Goal: Information Seeking & Learning: Learn about a topic

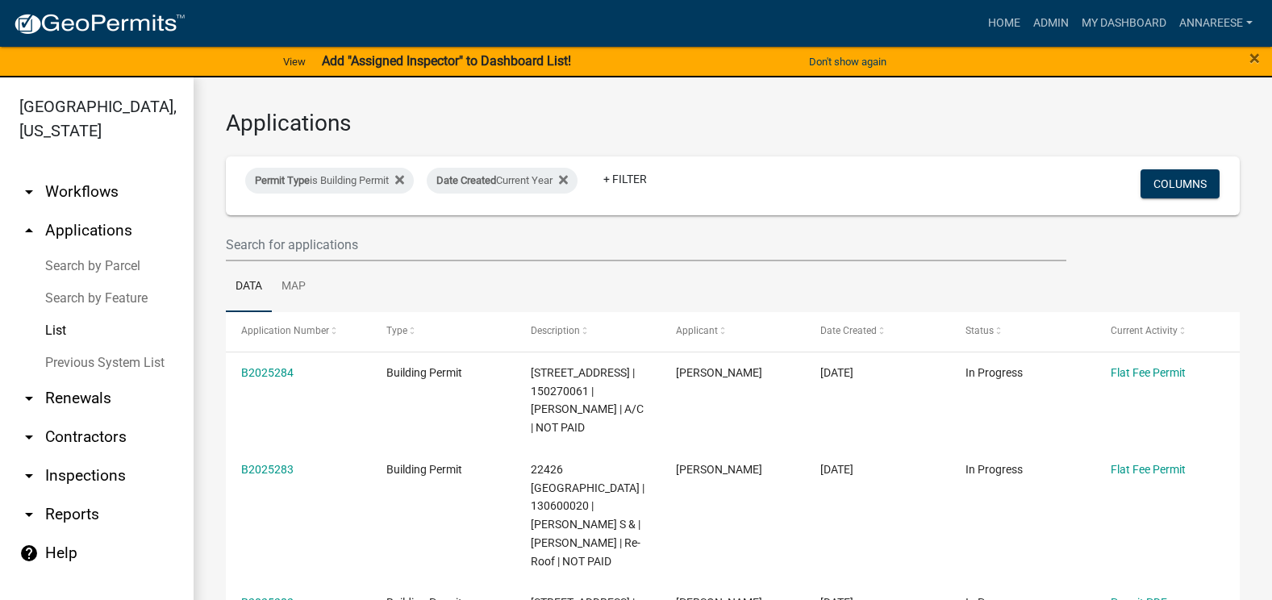
select select "3: 100"
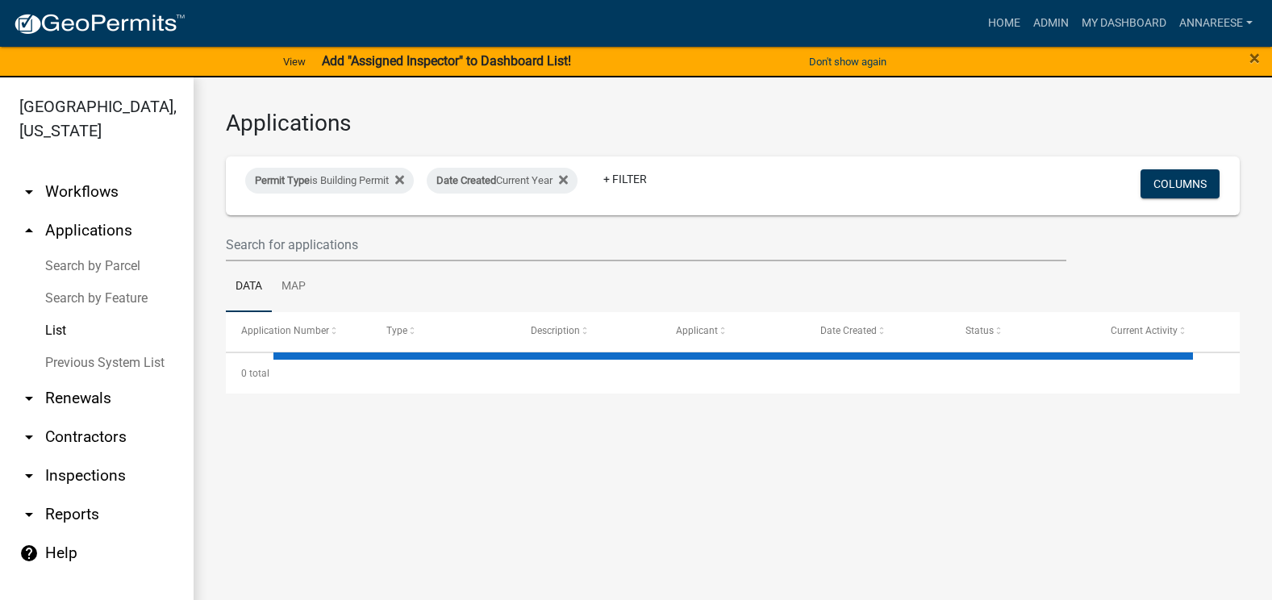
select select "3: 100"
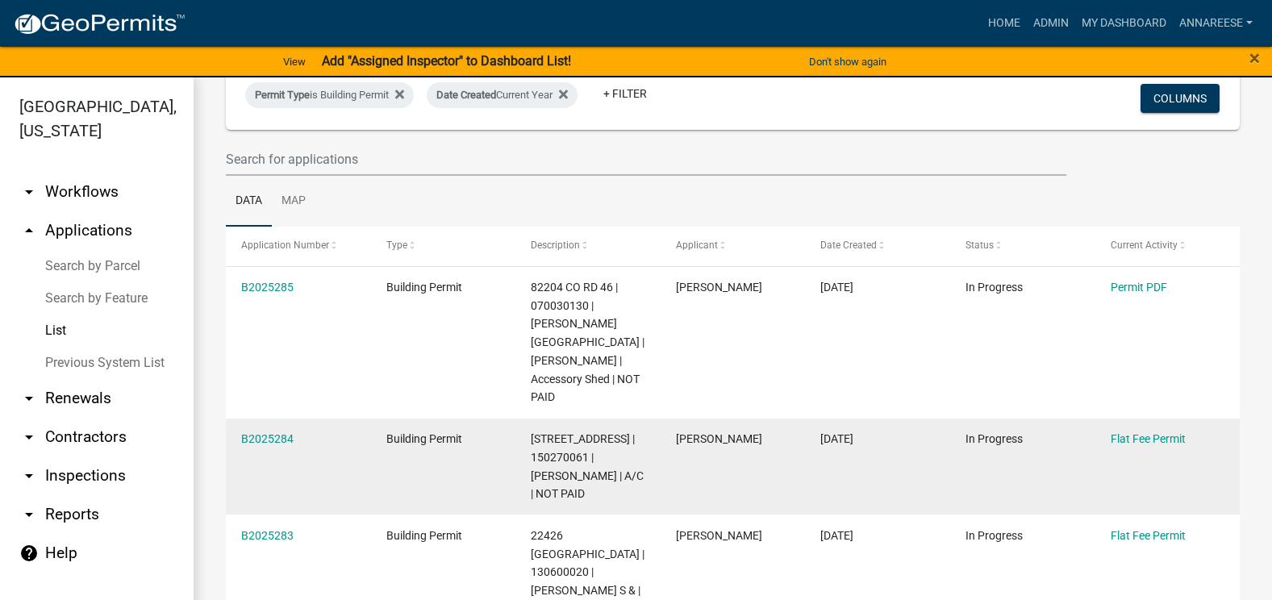
scroll to position [81, 0]
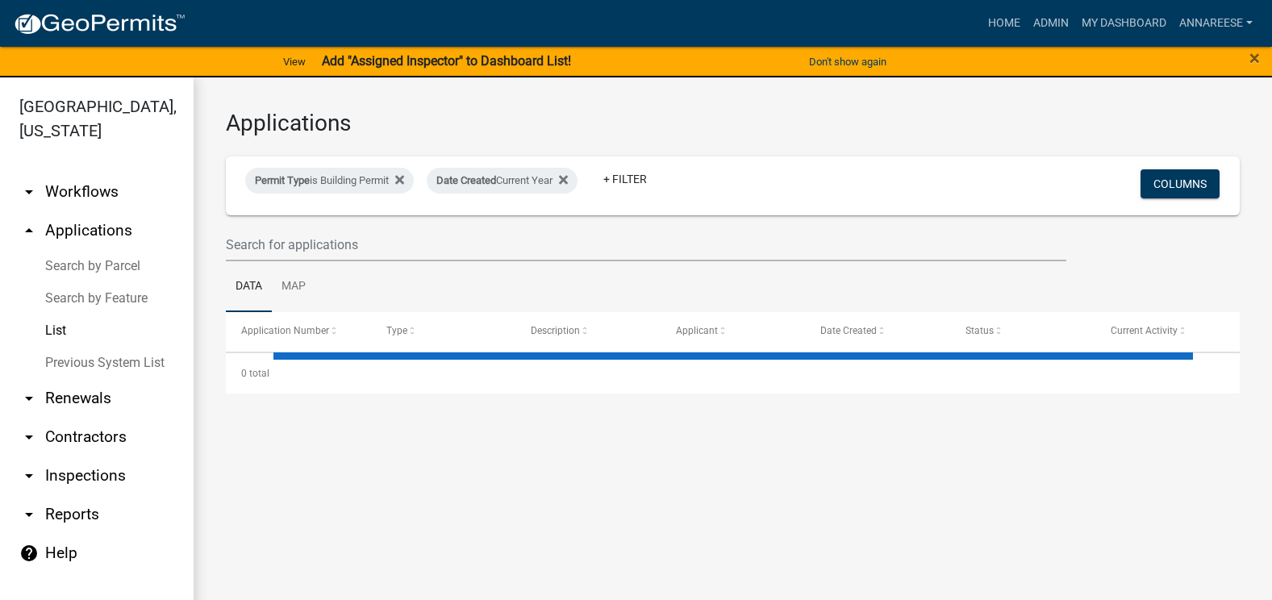
select select "3: 100"
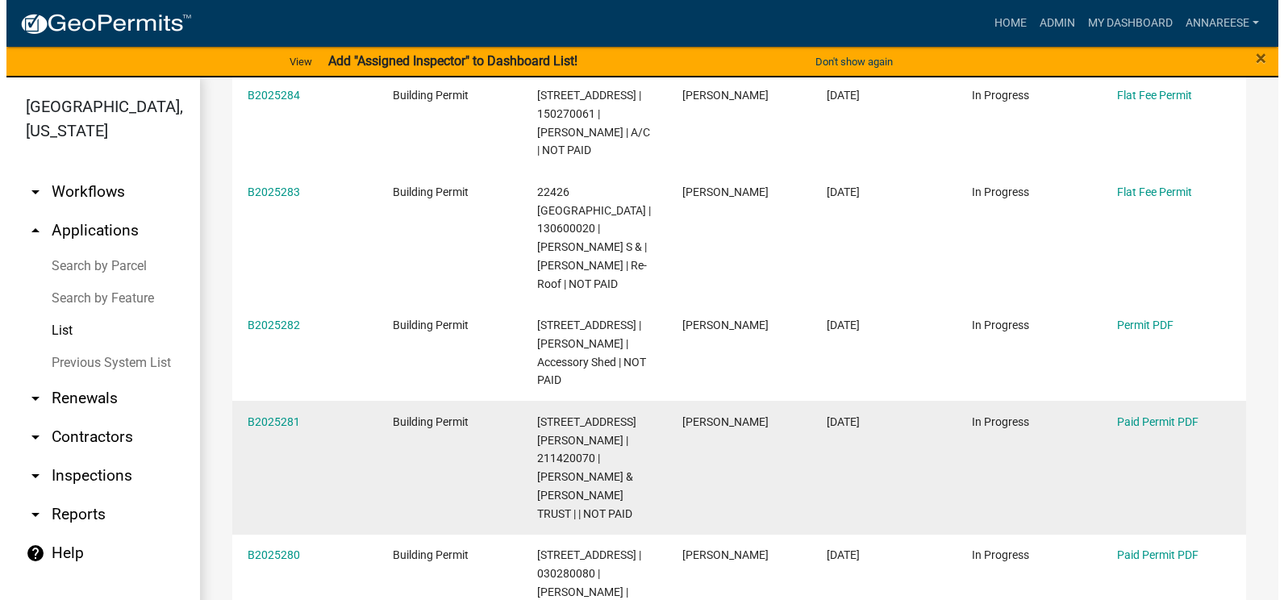
scroll to position [403, 0]
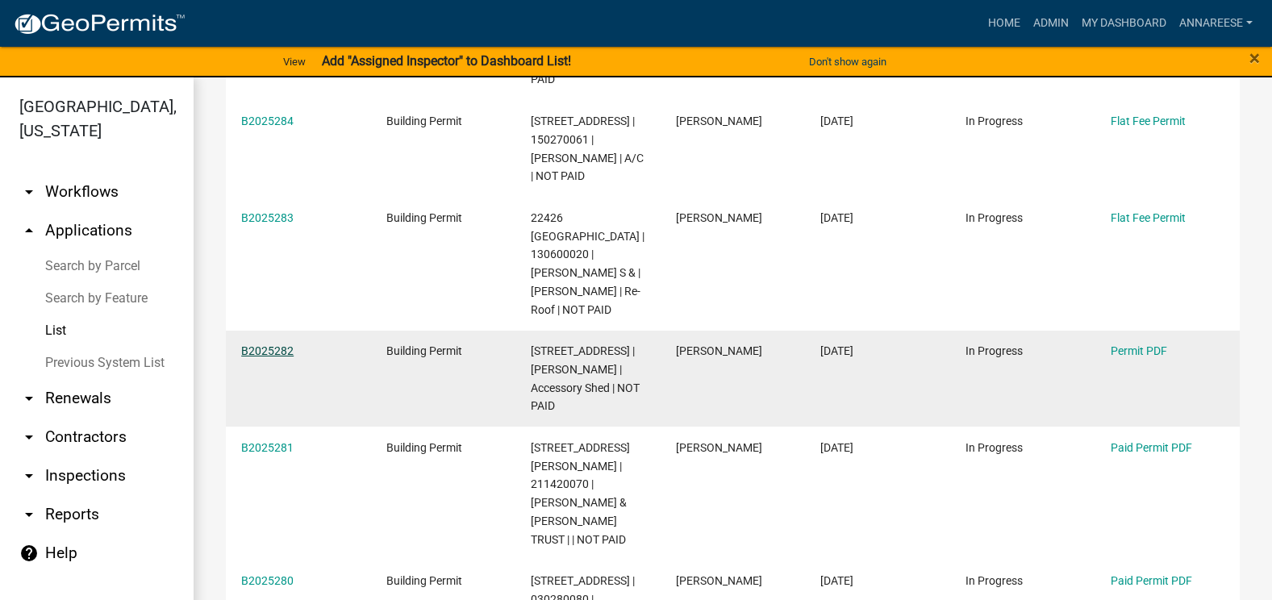
click at [275, 344] on link "B2025282" at bounding box center [267, 350] width 52 height 13
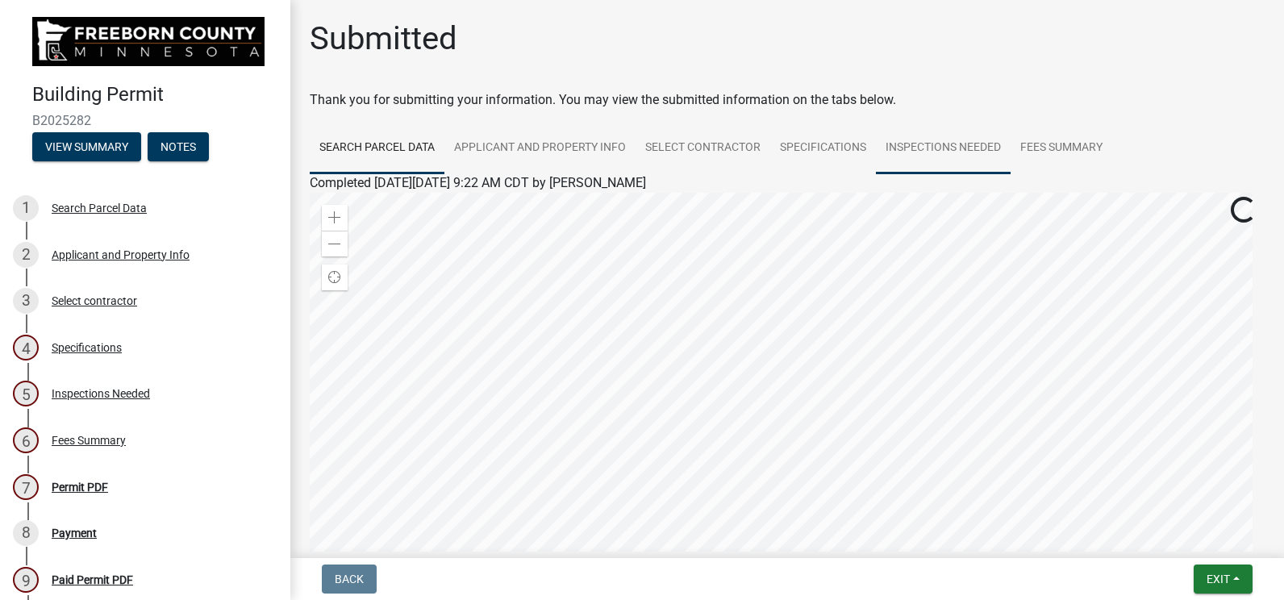
click at [904, 139] on link "Inspections Needed" at bounding box center [943, 149] width 135 height 52
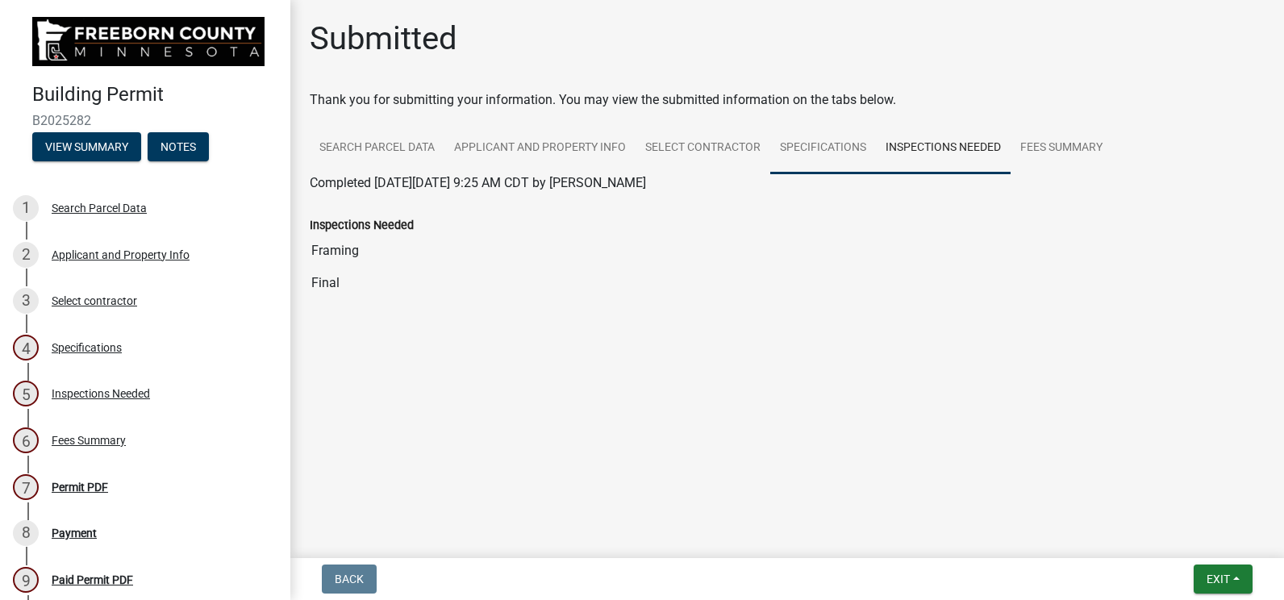
click at [811, 150] on link "Specifications" at bounding box center [823, 149] width 106 height 52
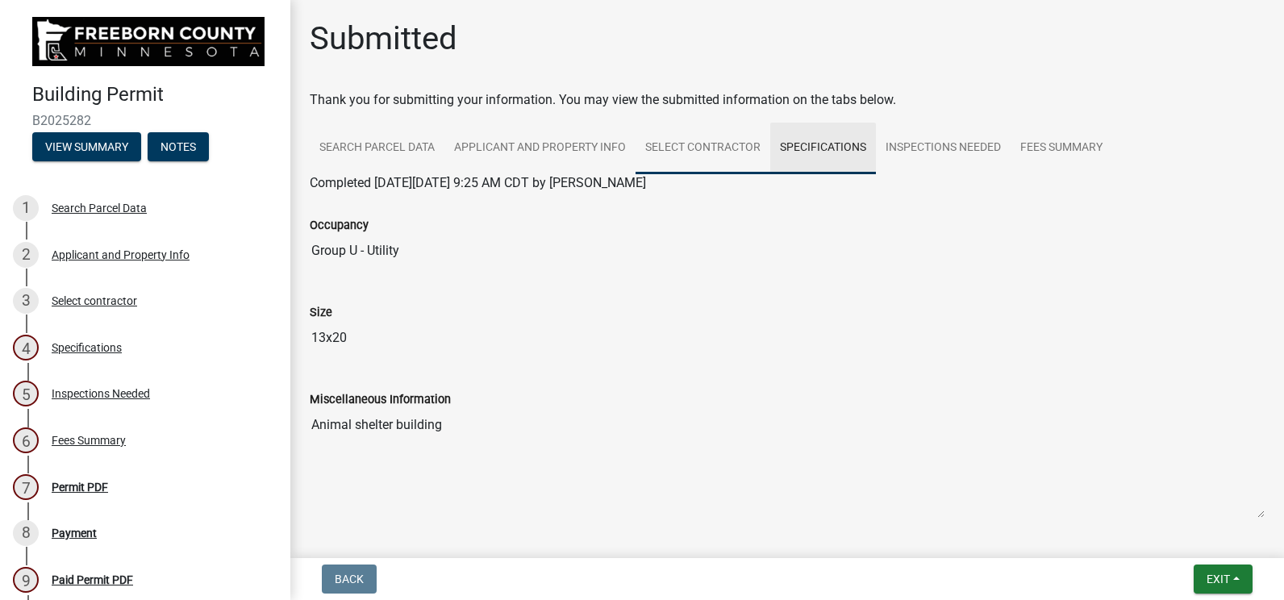
click at [729, 160] on link "Select contractor" at bounding box center [702, 149] width 135 height 52
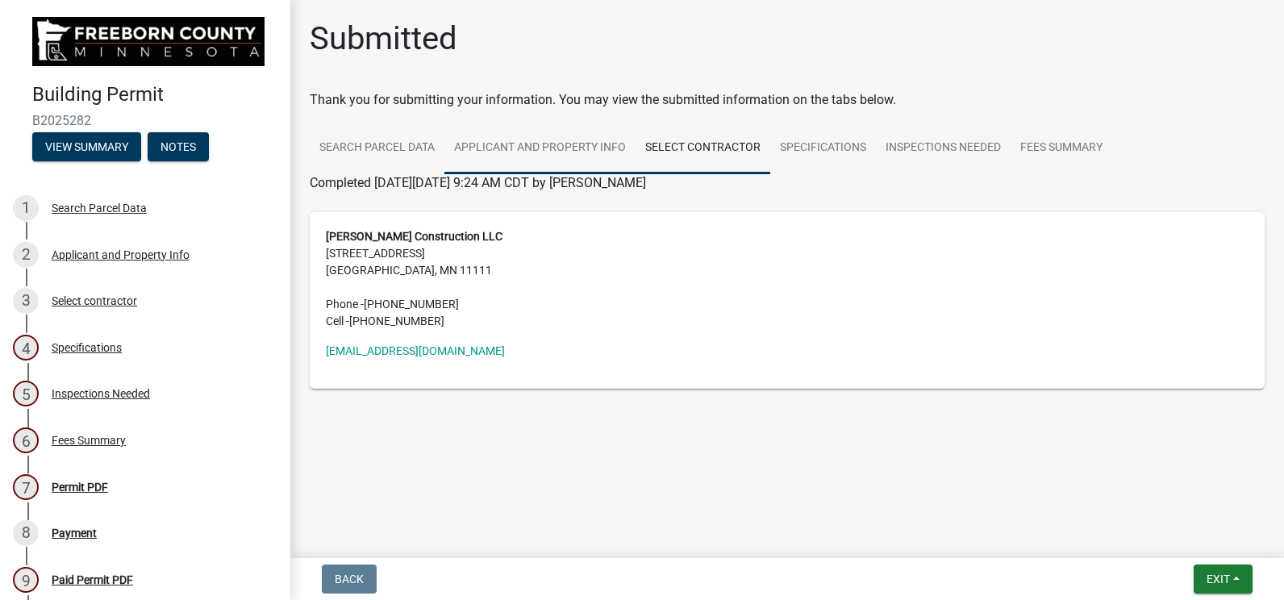
click at [540, 162] on link "Applicant and Property Info" at bounding box center [539, 149] width 191 height 52
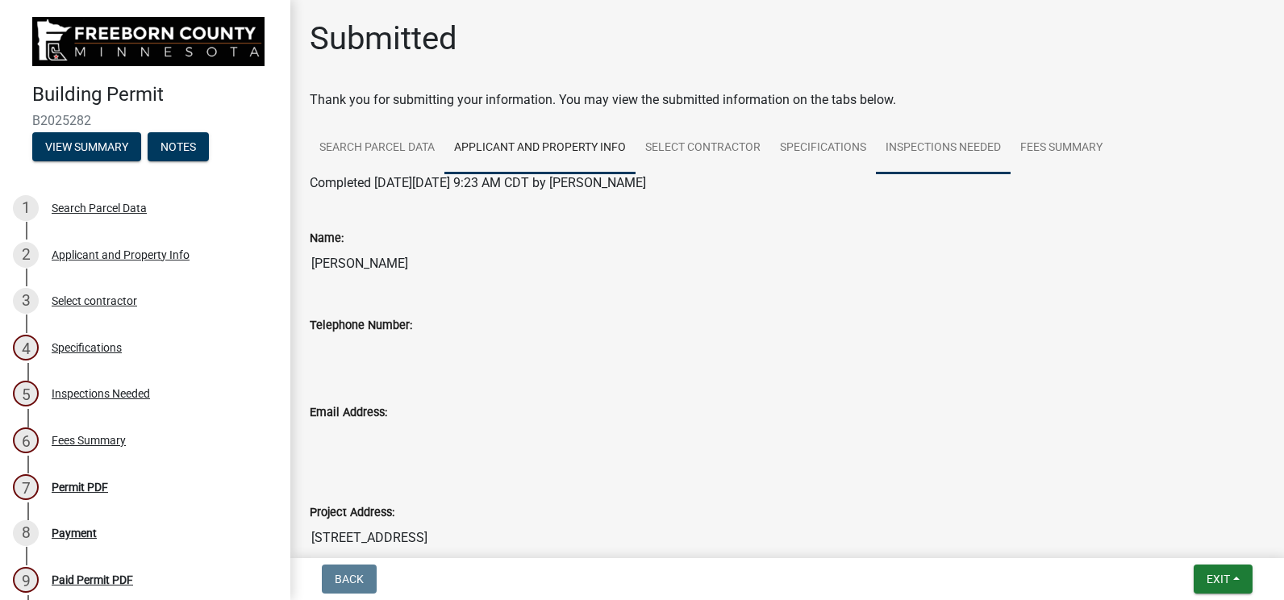
click at [883, 136] on link "Inspections Needed" at bounding box center [943, 149] width 135 height 52
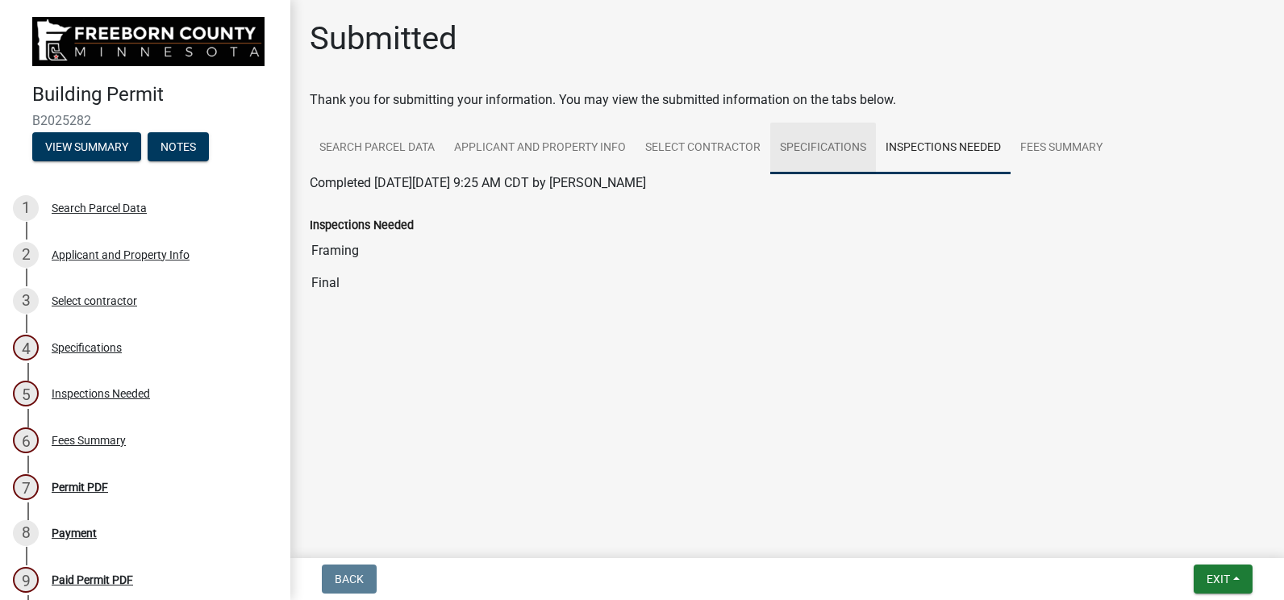
click at [846, 144] on link "Specifications" at bounding box center [823, 149] width 106 height 52
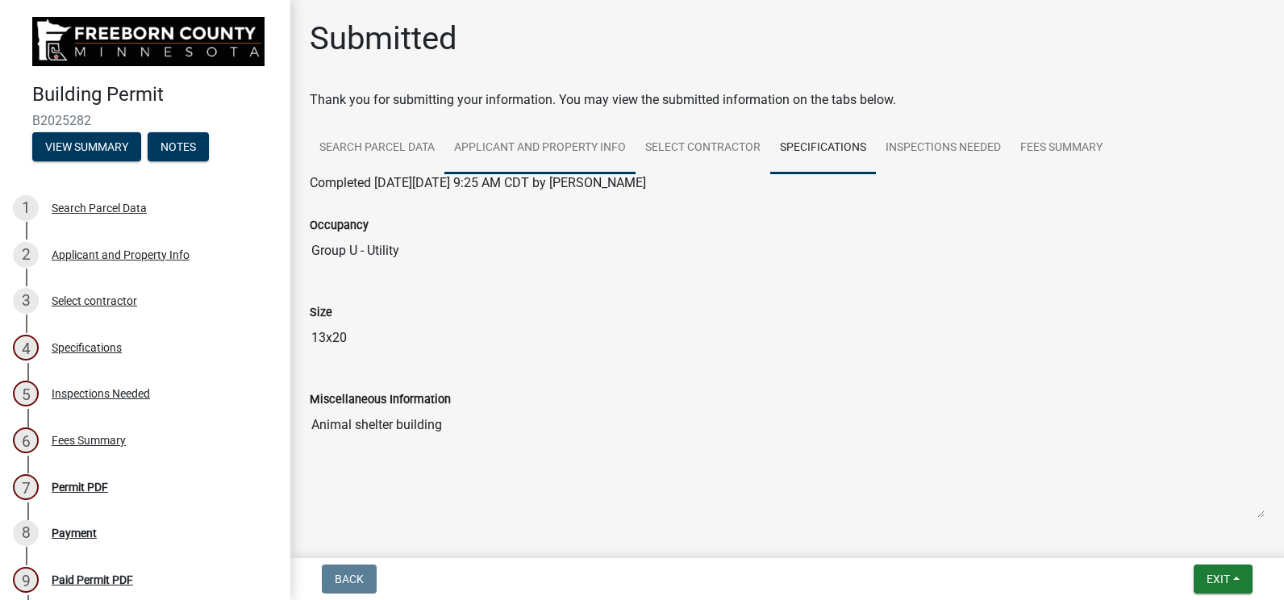
click at [552, 148] on link "Applicant and Property Info" at bounding box center [539, 149] width 191 height 52
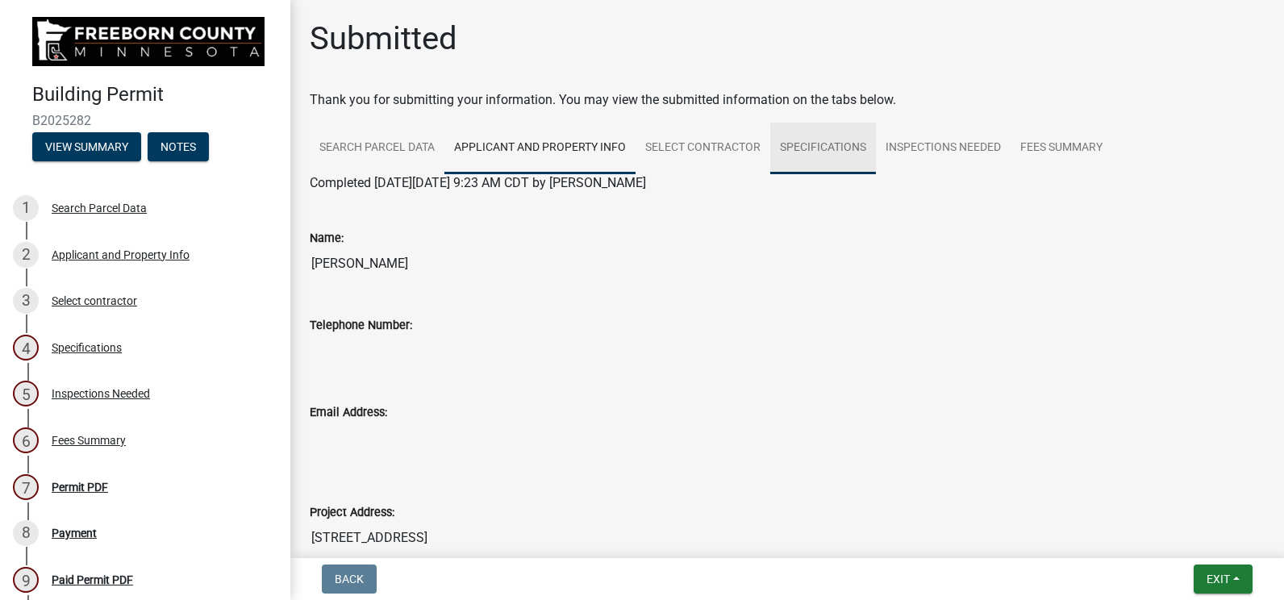
click at [854, 131] on link "Specifications" at bounding box center [823, 149] width 106 height 52
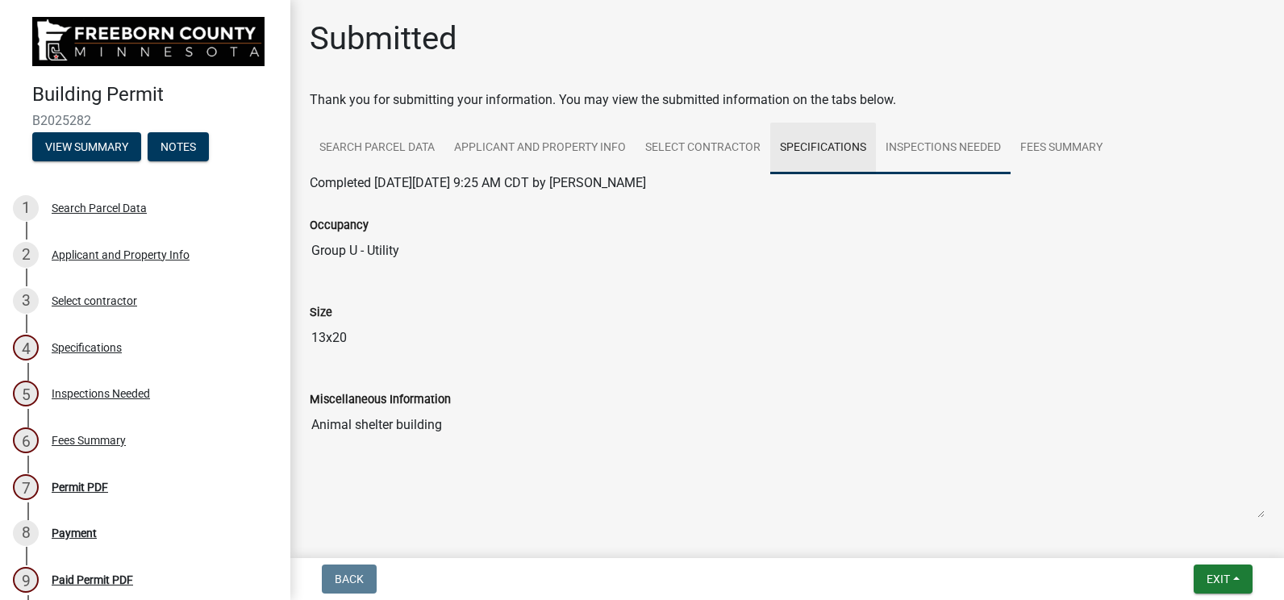
click at [910, 145] on link "Inspections Needed" at bounding box center [943, 149] width 135 height 52
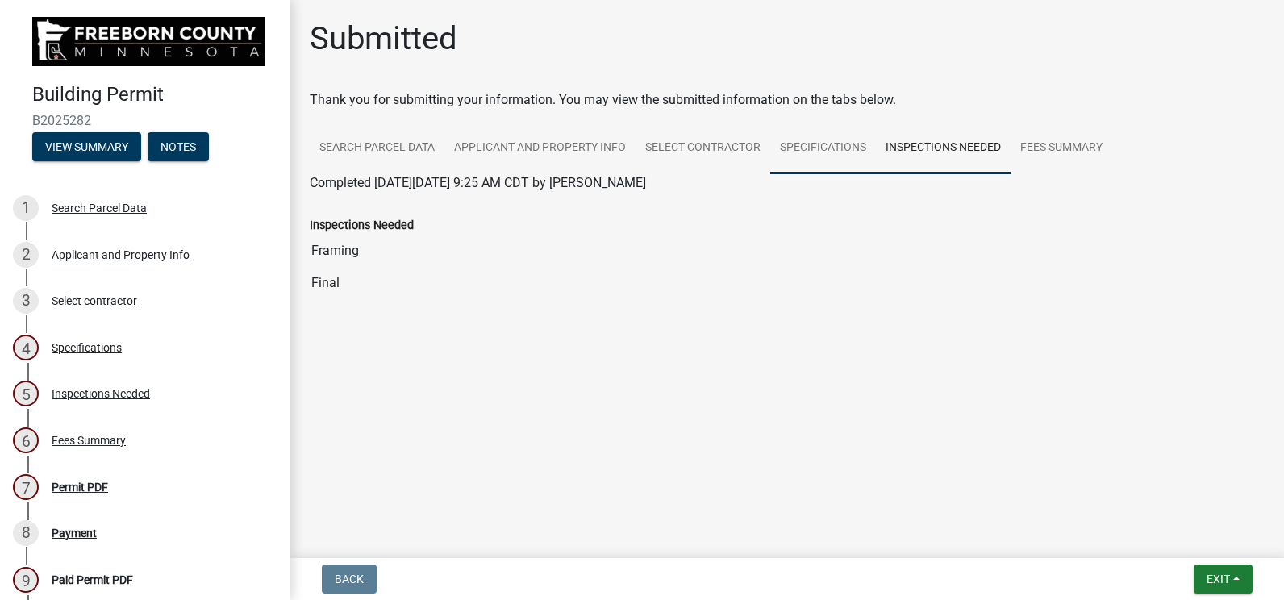
click at [800, 135] on link "Specifications" at bounding box center [823, 149] width 106 height 52
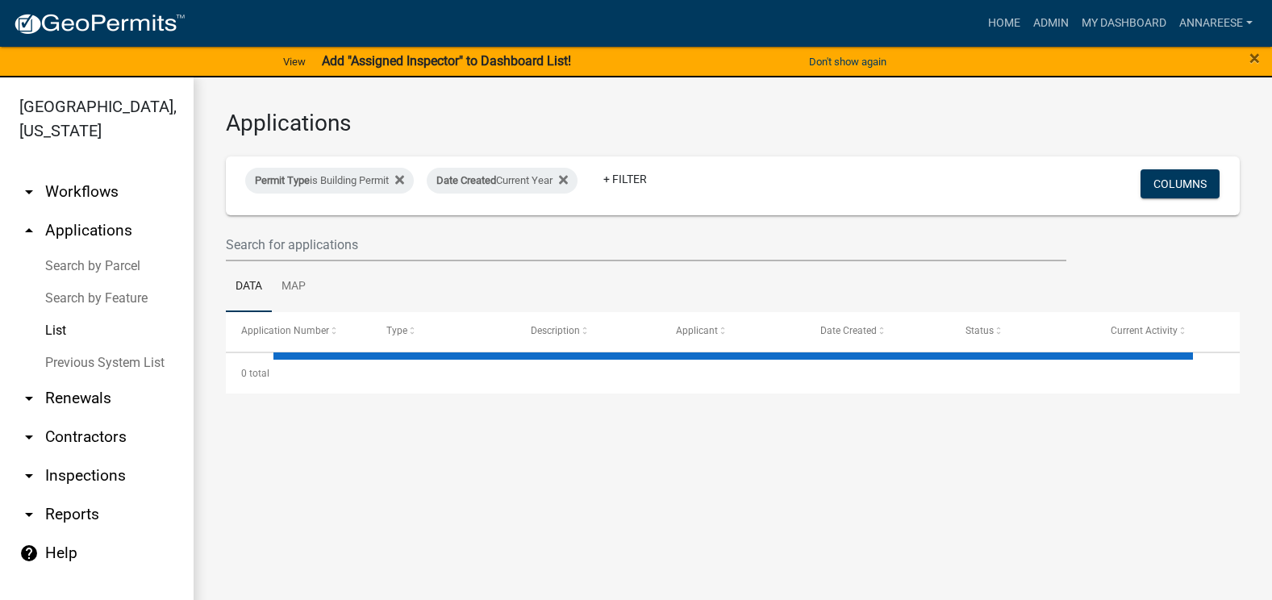
select select "3: 100"
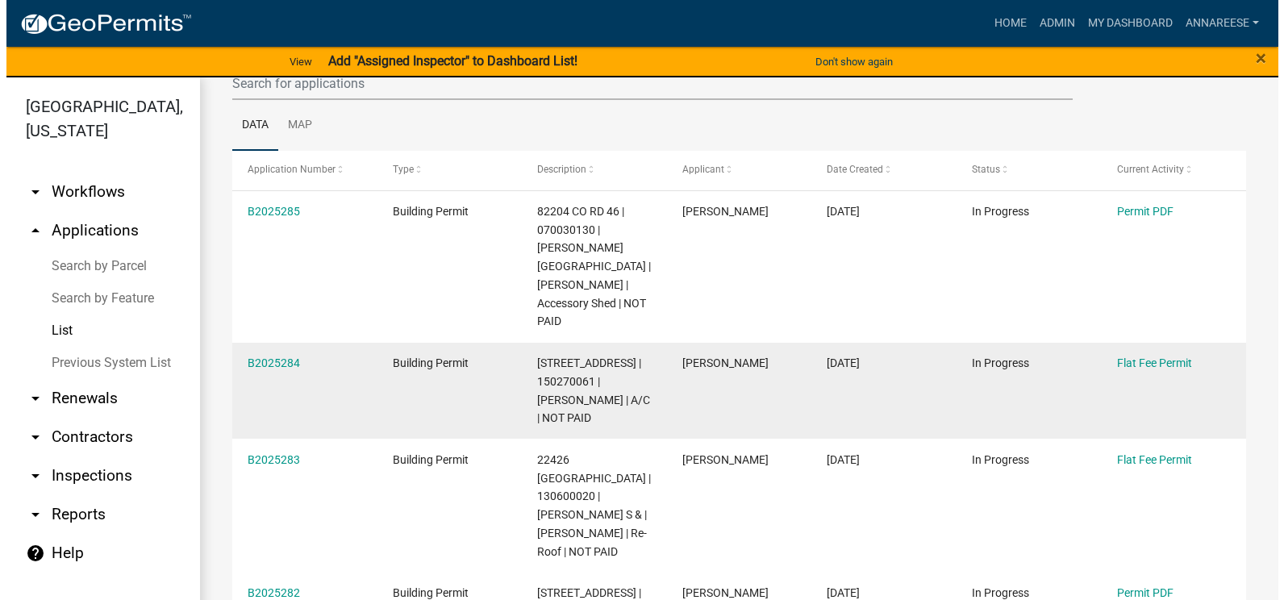
scroll to position [323, 0]
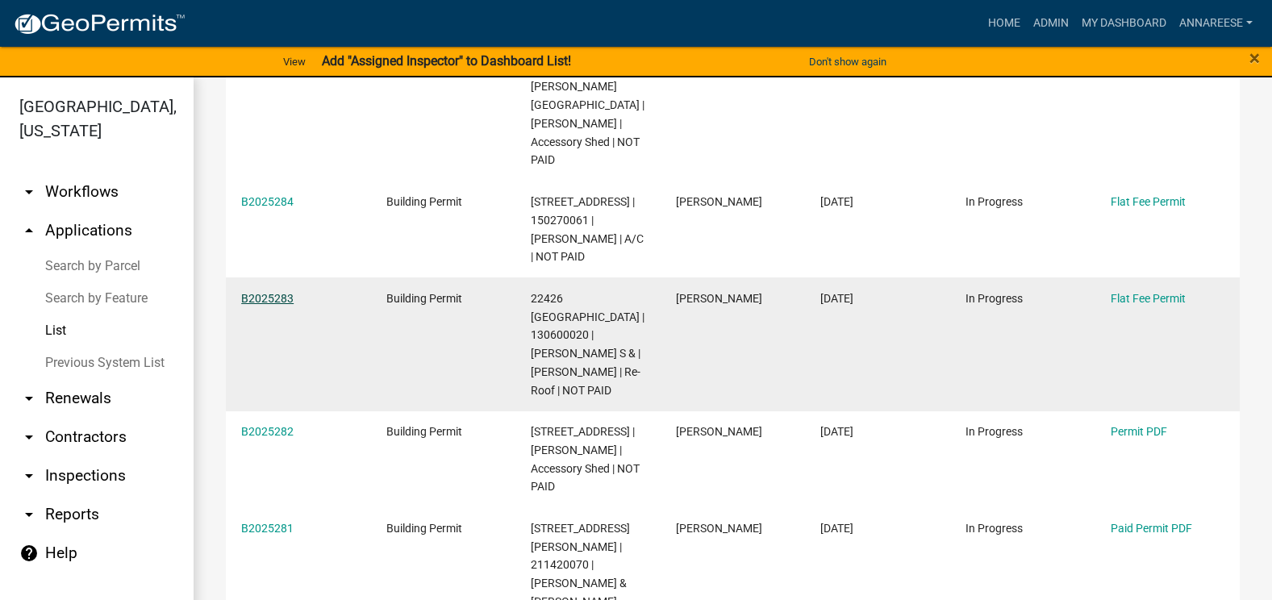
click at [247, 292] on link "B2025283" at bounding box center [267, 298] width 52 height 13
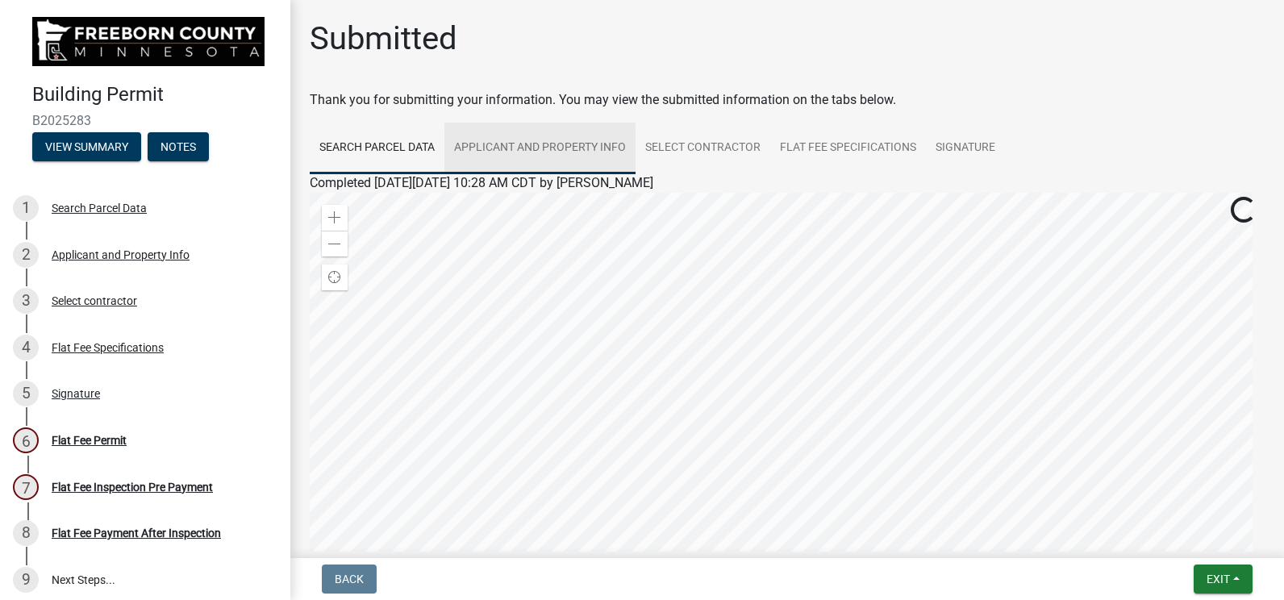
click at [469, 161] on link "Applicant and Property Info" at bounding box center [539, 149] width 191 height 52
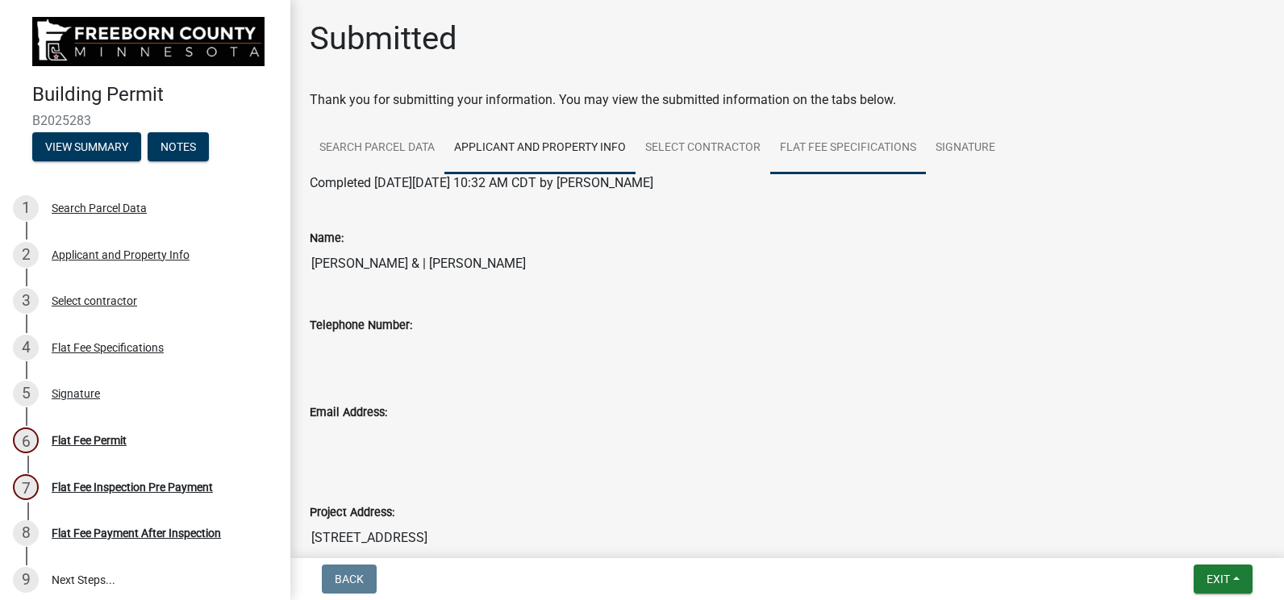
click at [841, 131] on link "Flat Fee Specifications" at bounding box center [848, 149] width 156 height 52
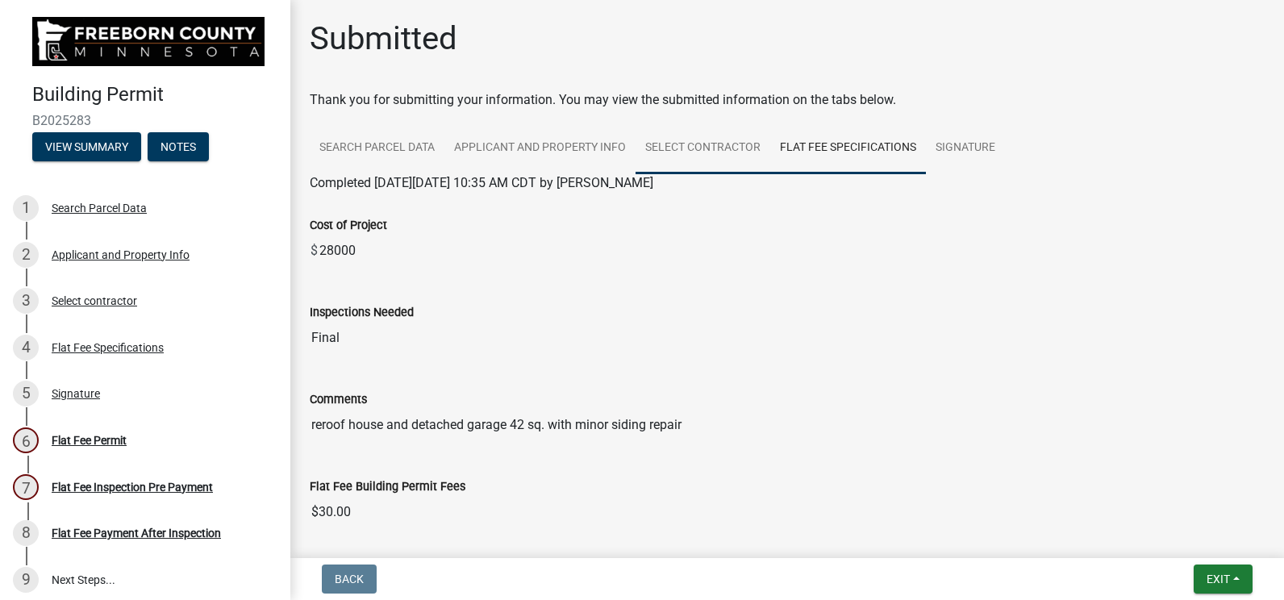
click at [716, 164] on link "Select contractor" at bounding box center [702, 149] width 135 height 52
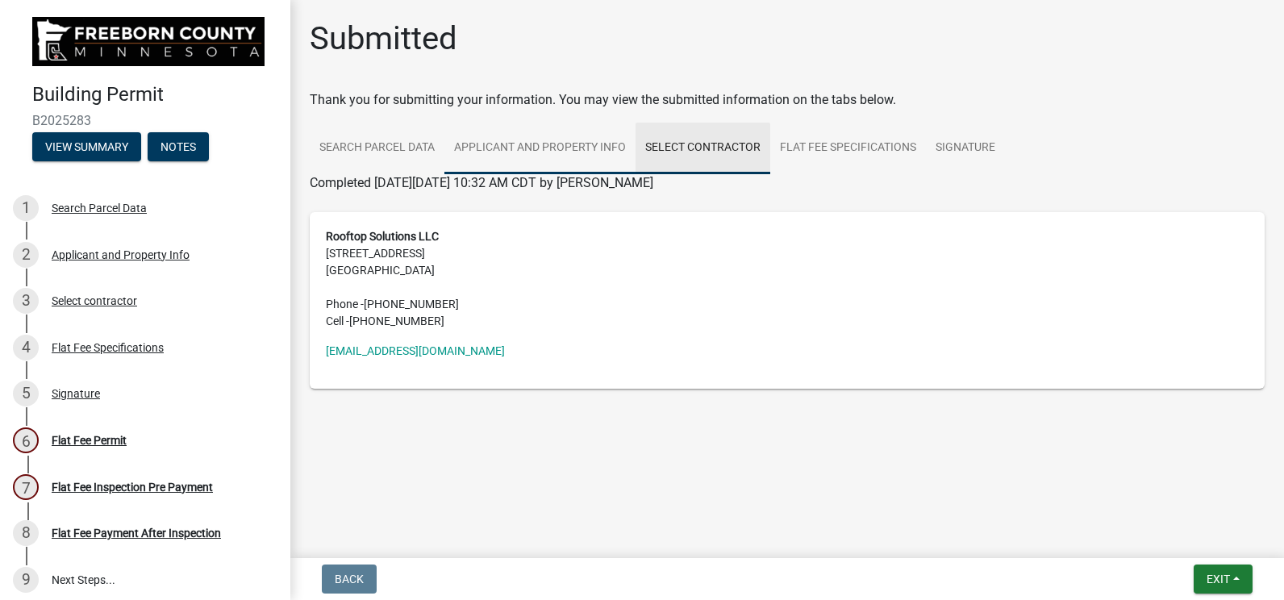
click at [513, 160] on link "Applicant and Property Info" at bounding box center [539, 149] width 191 height 52
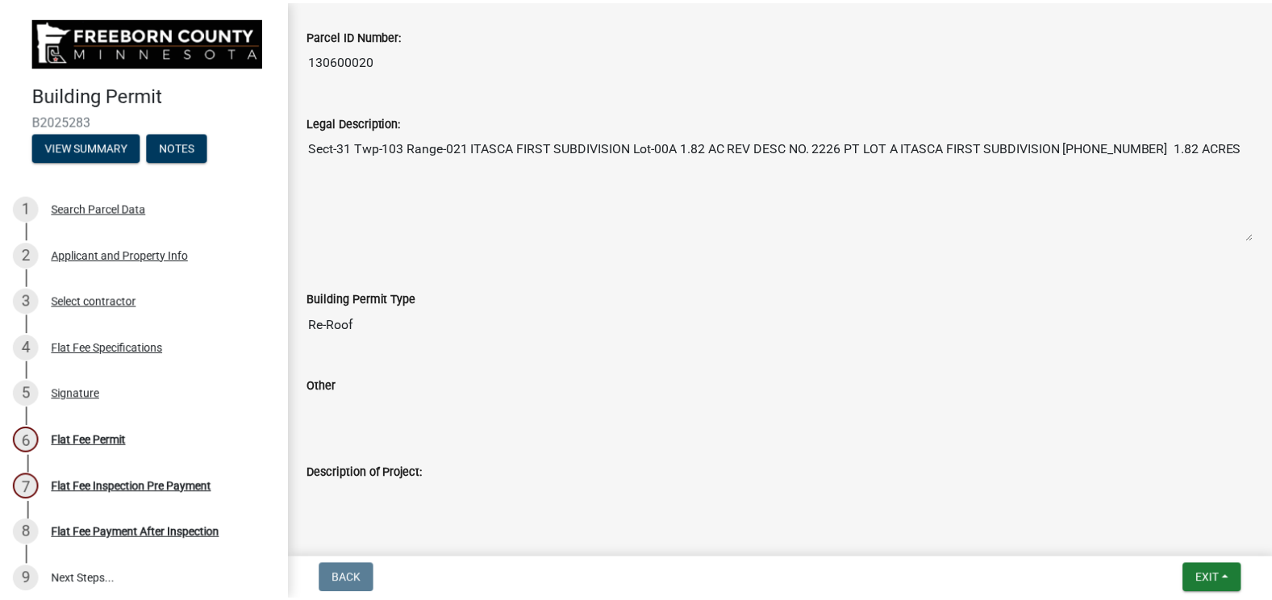
scroll to position [714, 0]
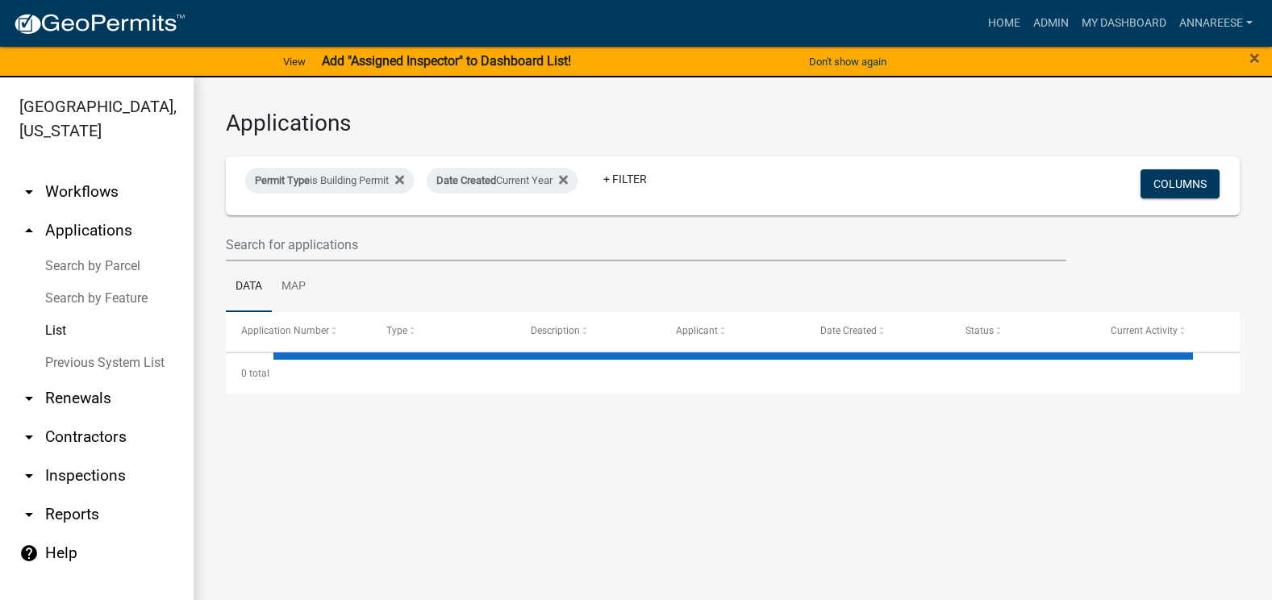
select select "3: 100"
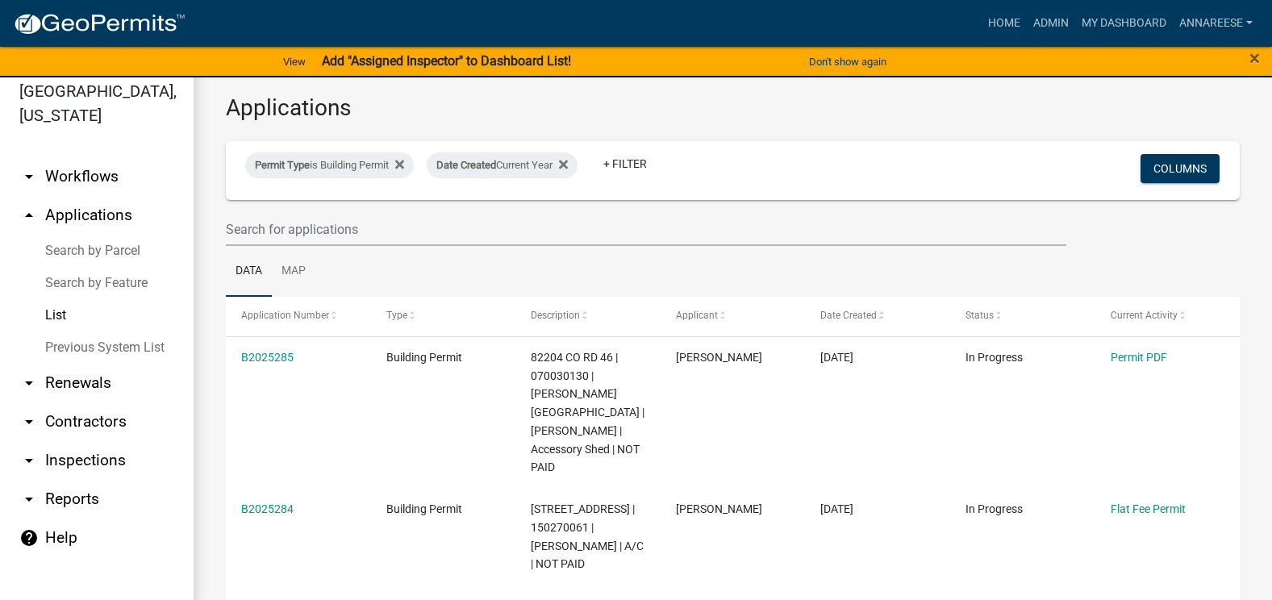
scroll to position [19, 0]
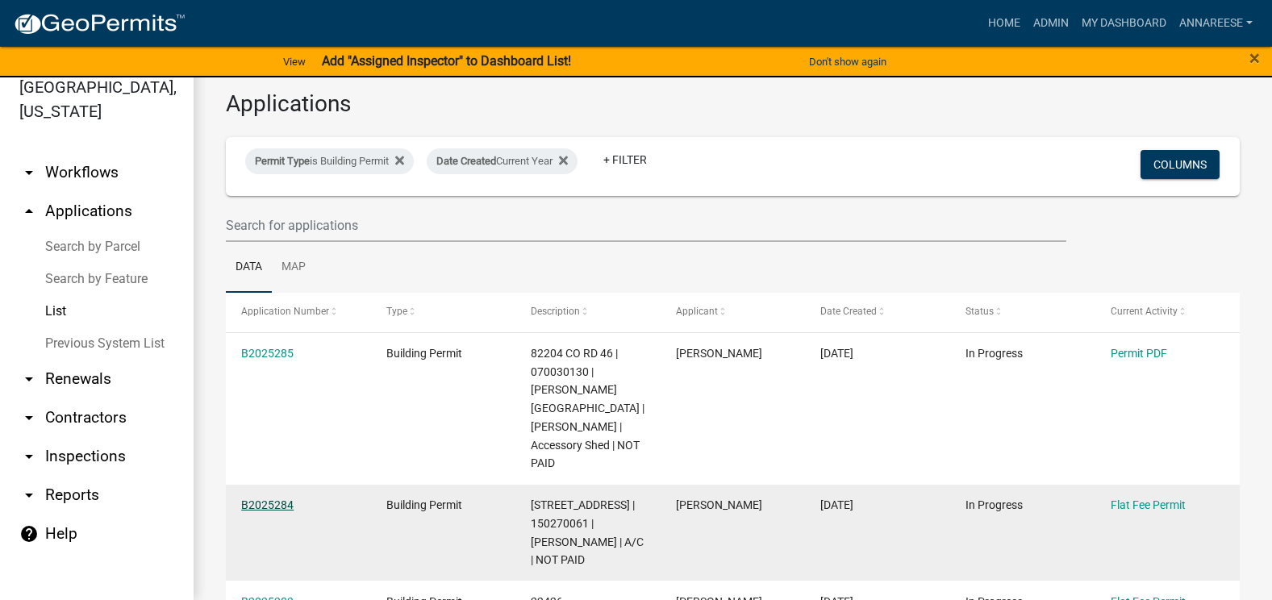
click at [277, 498] on link "B2025284" at bounding box center [267, 504] width 52 height 13
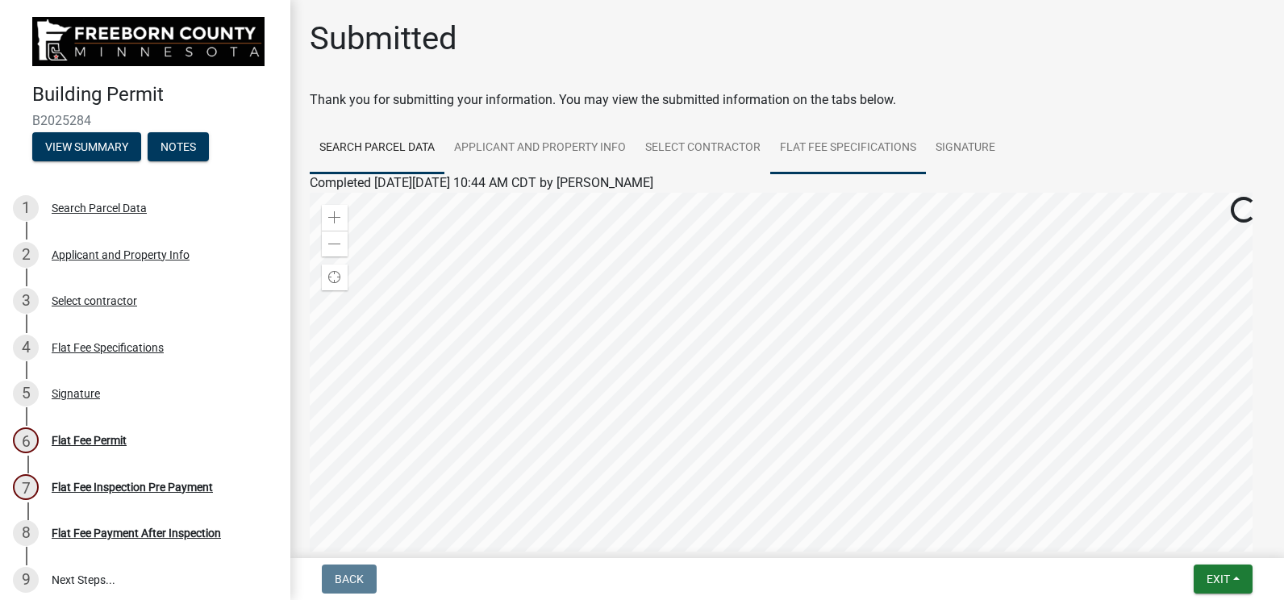
click at [838, 140] on link "Flat Fee Specifications" at bounding box center [848, 149] width 156 height 52
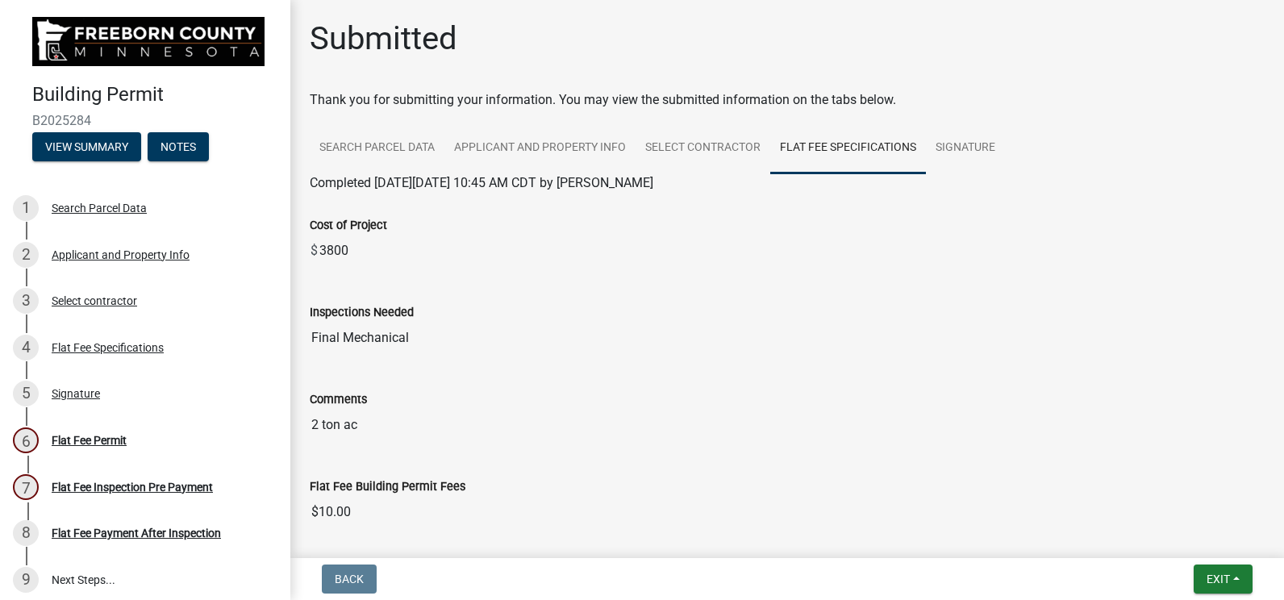
scroll to position [161, 0]
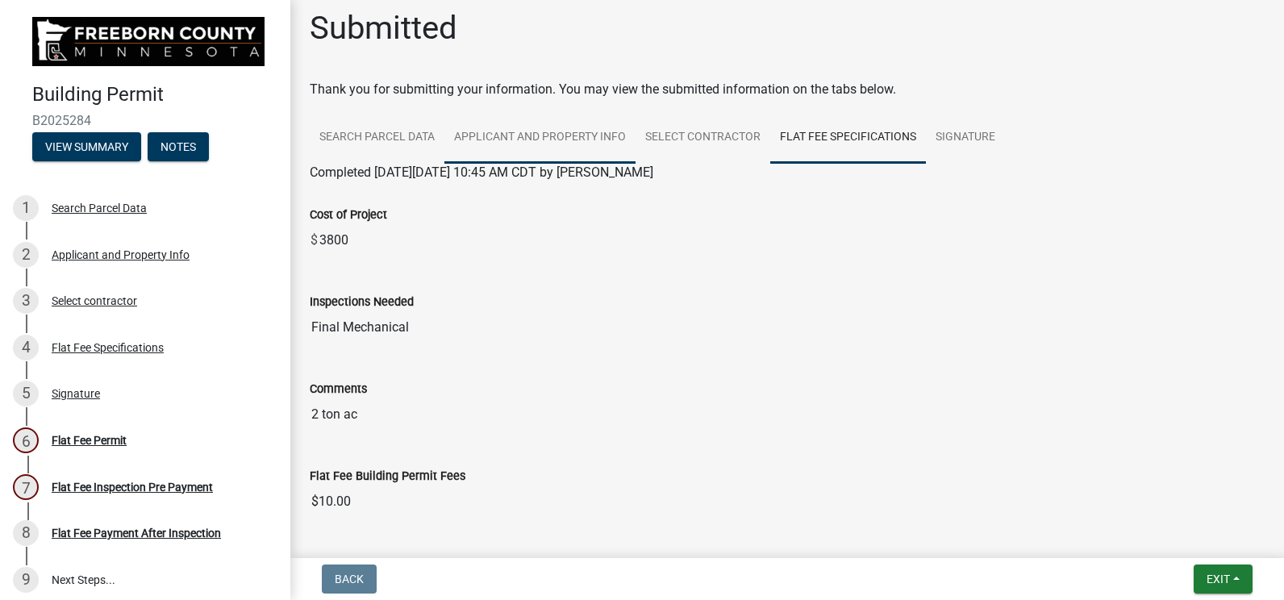
click at [524, 147] on link "Applicant and Property Info" at bounding box center [539, 138] width 191 height 52
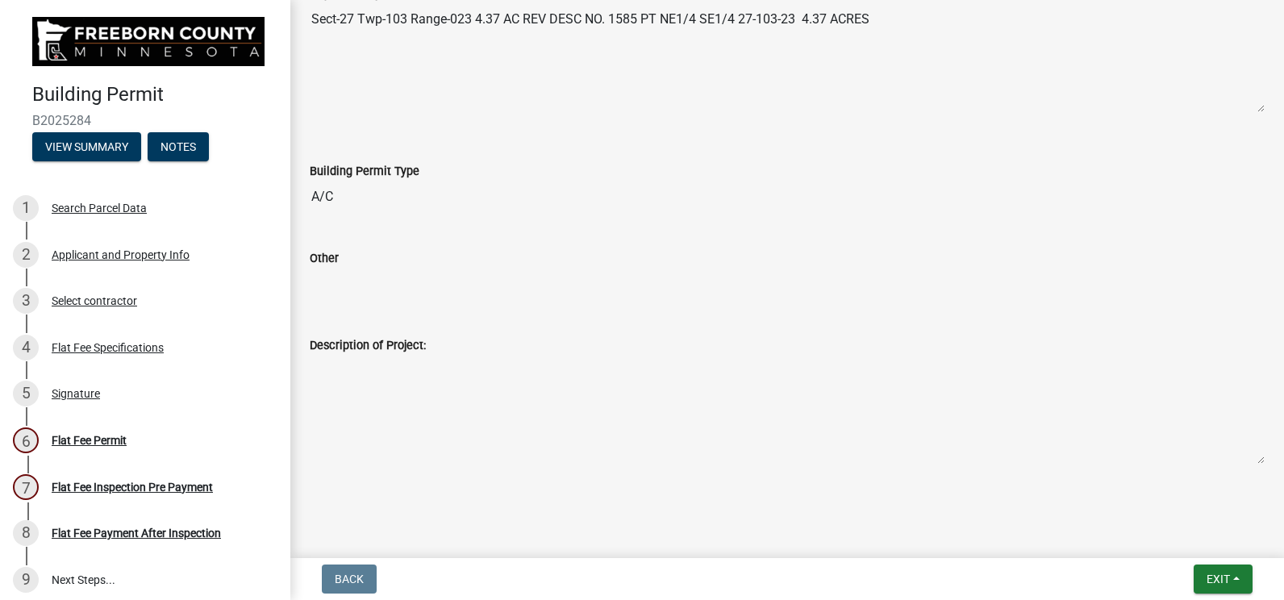
scroll to position [714, 0]
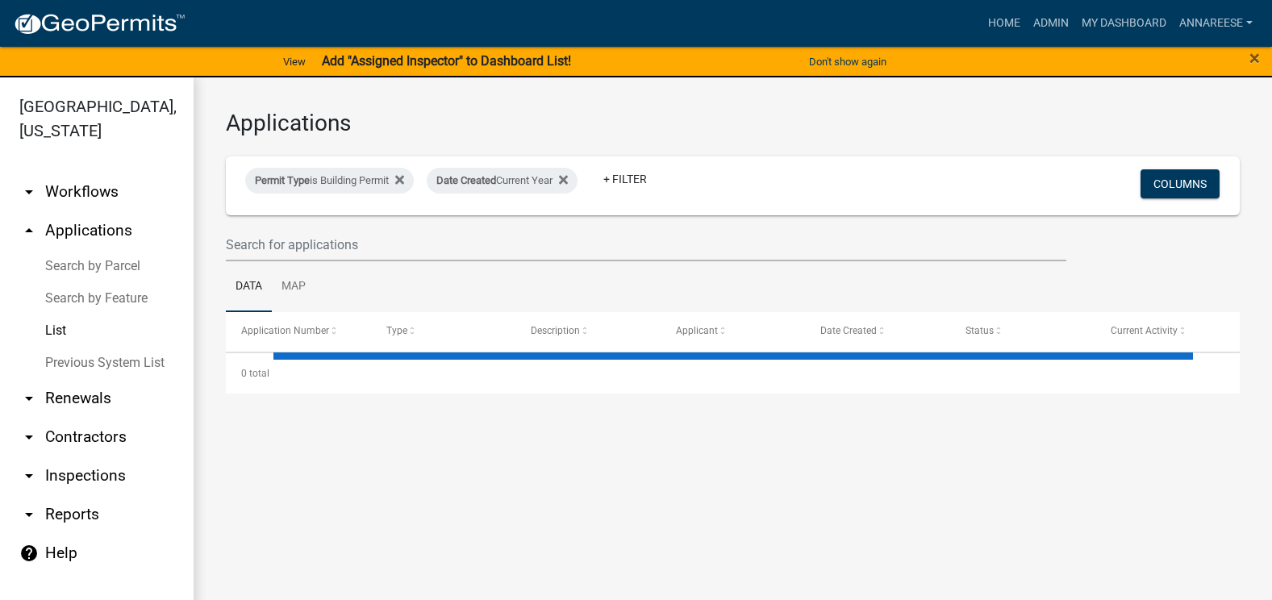
select select "3: 100"
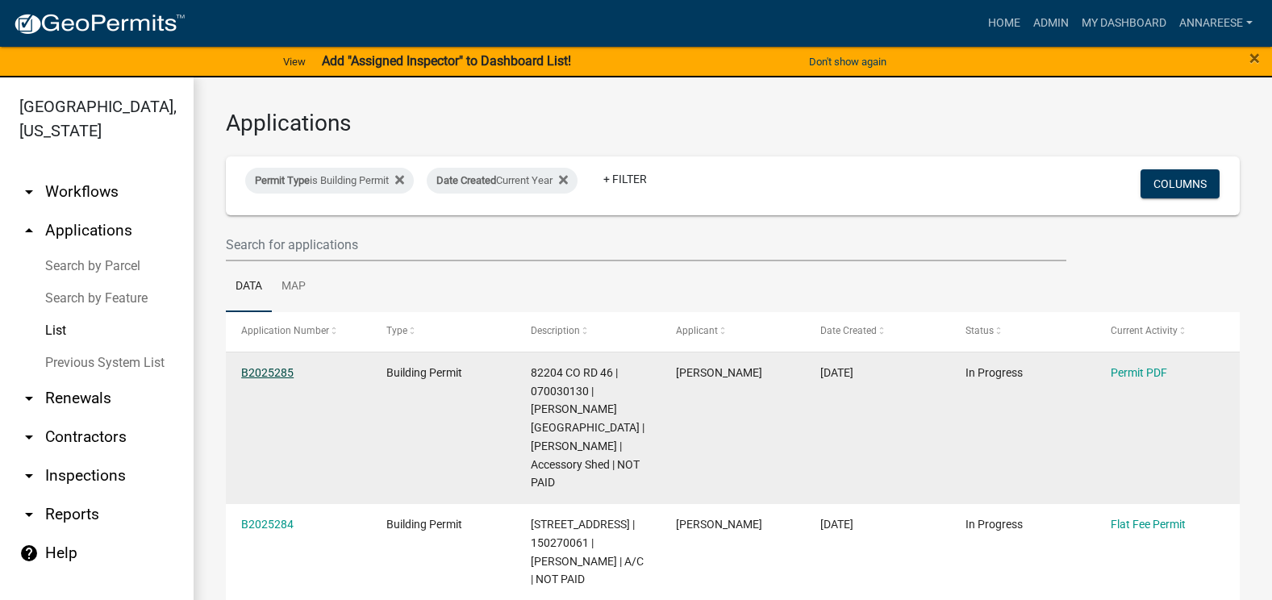
click at [261, 374] on link "B2025285" at bounding box center [267, 372] width 52 height 13
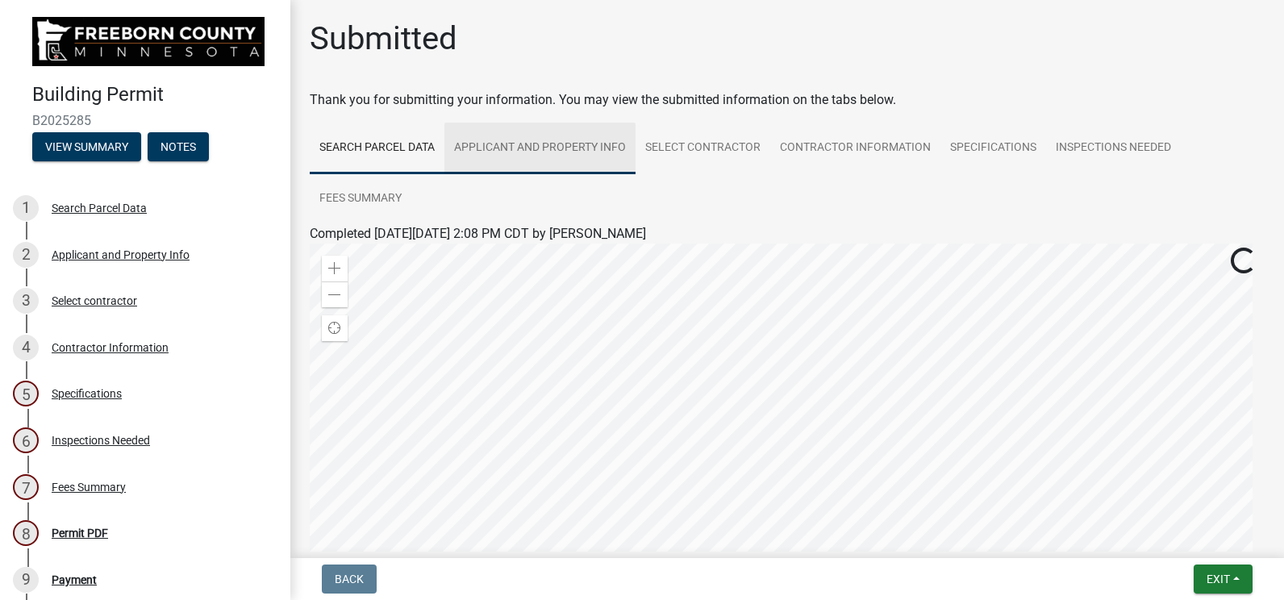
click at [537, 149] on link "Applicant and Property Info" at bounding box center [539, 149] width 191 height 52
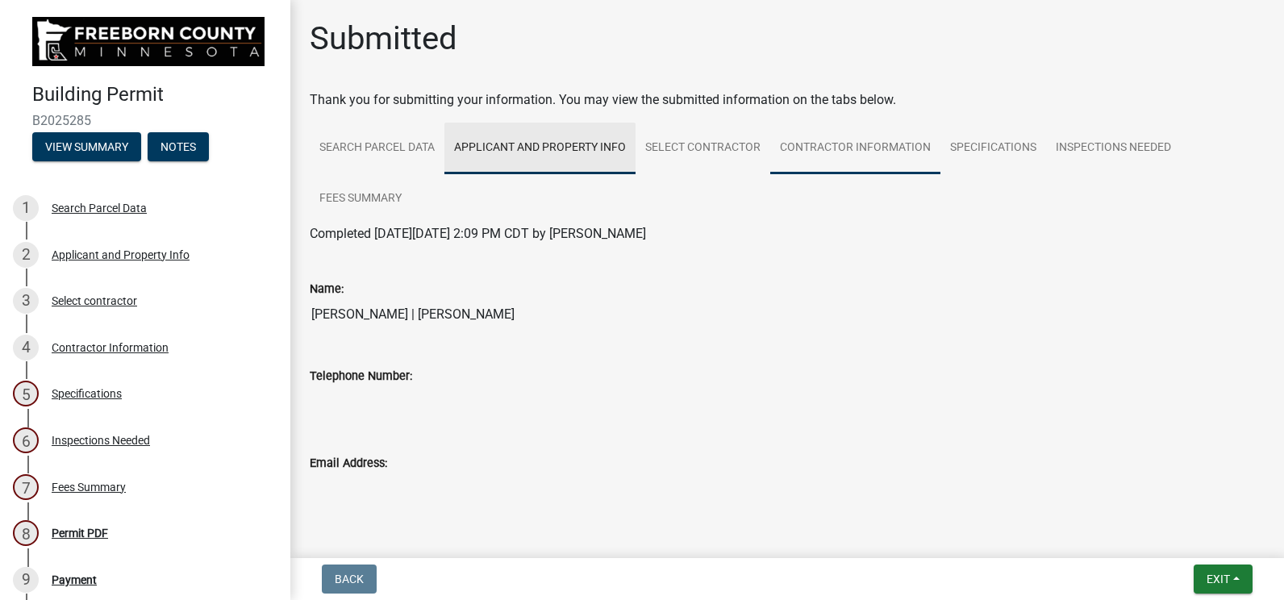
click at [896, 145] on link "Contractor Information" at bounding box center [855, 149] width 170 height 52
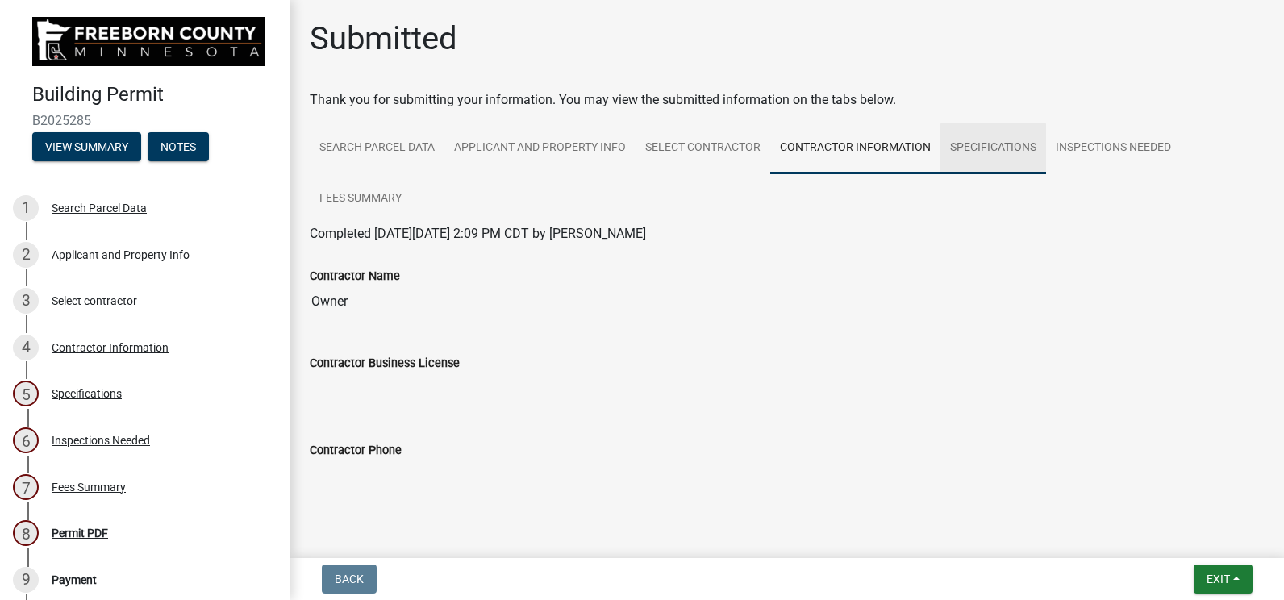
click at [986, 150] on link "Specifications" at bounding box center [993, 149] width 106 height 52
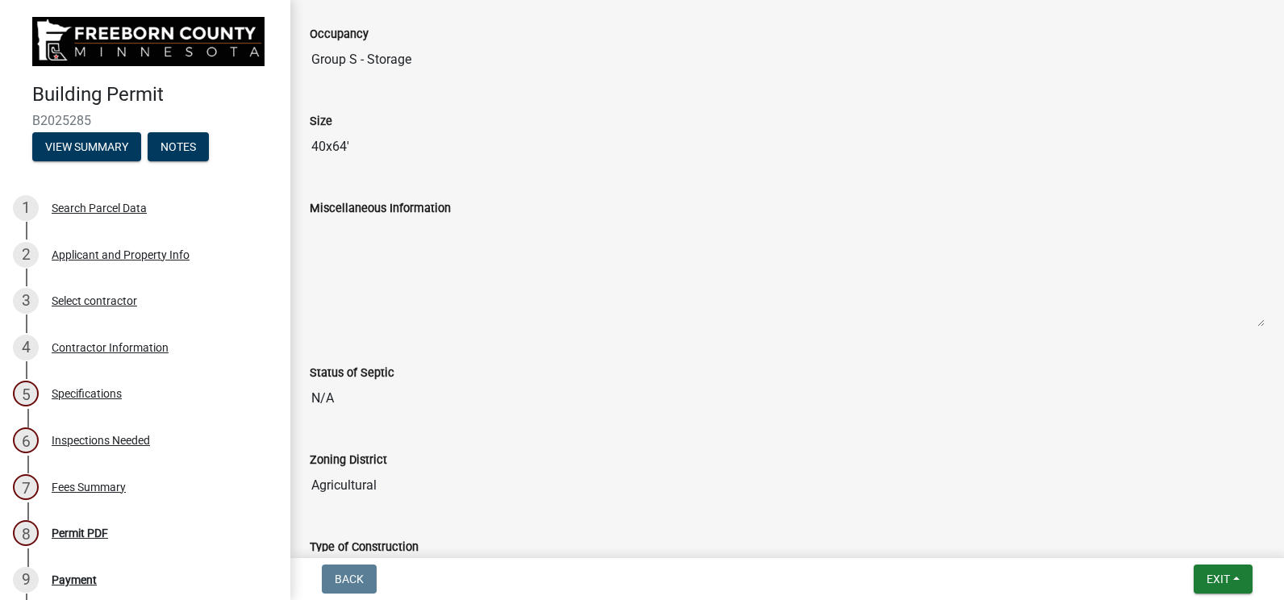
scroll to position [81, 0]
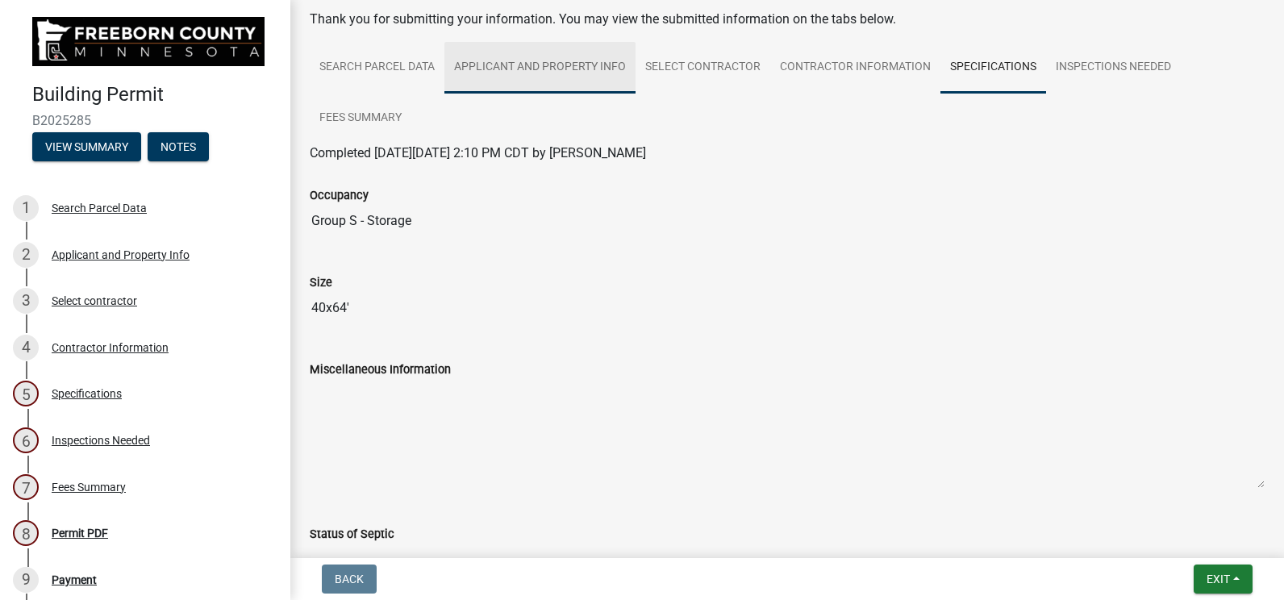
click at [555, 69] on link "Applicant and Property Info" at bounding box center [539, 68] width 191 height 52
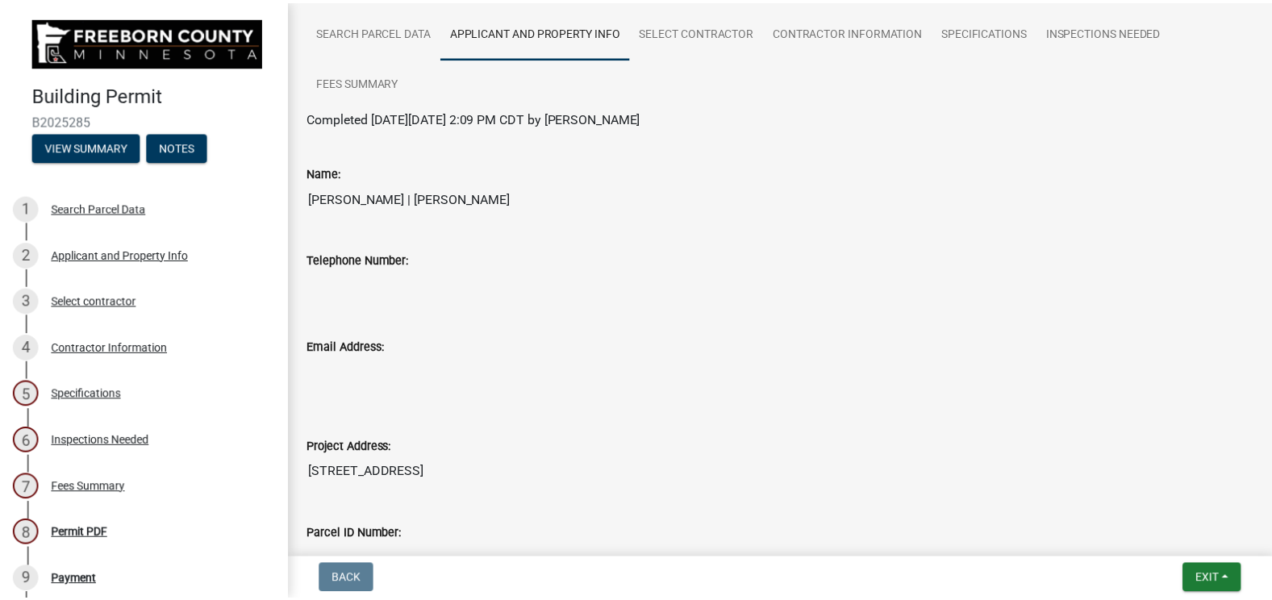
scroll to position [0, 0]
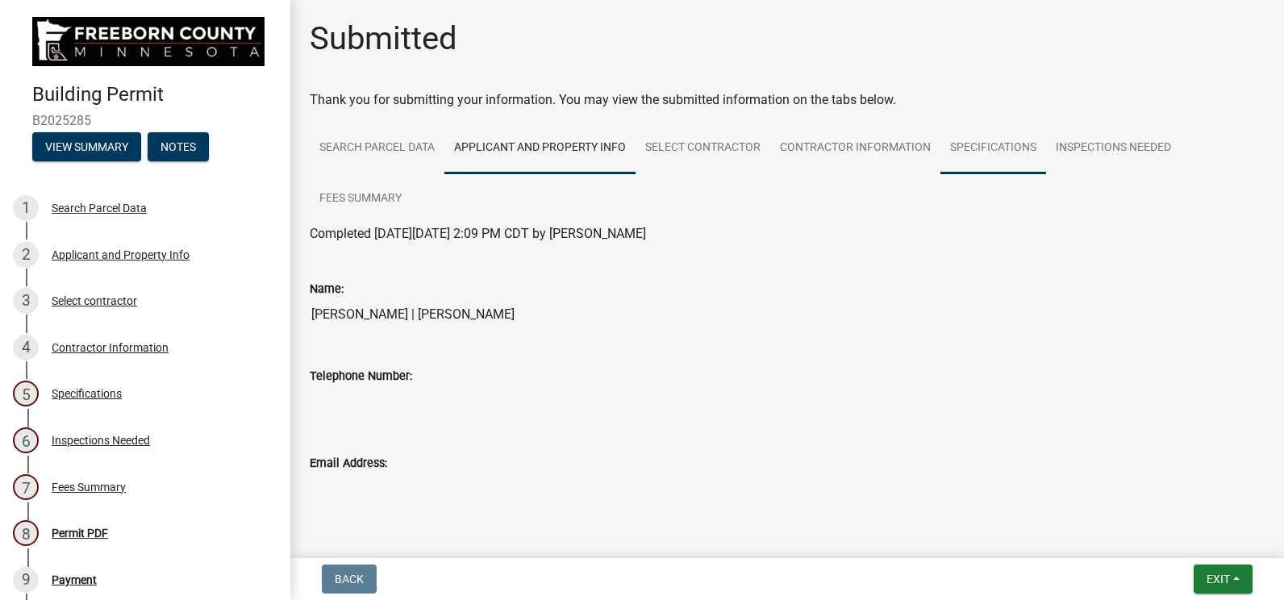
drag, startPoint x: 956, startPoint y: 151, endPoint x: 946, endPoint y: 151, distance: 9.7
click at [956, 151] on link "Specifications" at bounding box center [993, 149] width 106 height 52
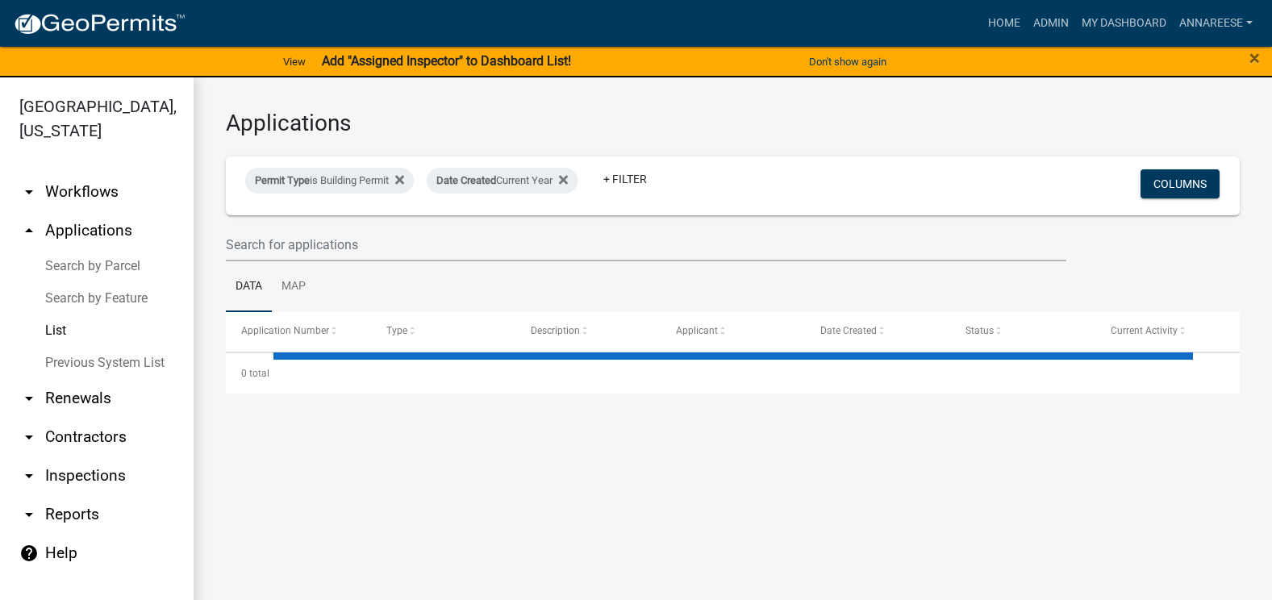
select select "3: 100"
